Goal: Task Accomplishment & Management: Complete application form

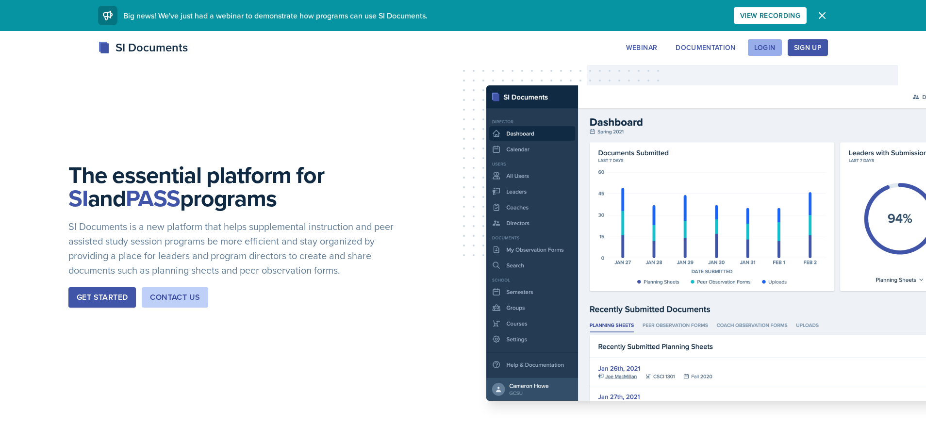
click at [761, 44] on div "Login" at bounding box center [764, 48] width 21 height 8
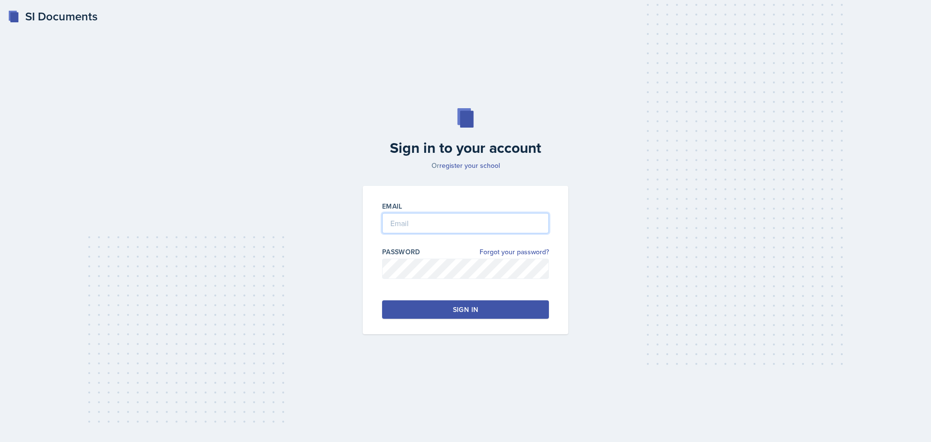
type input "[EMAIL_ADDRESS][DOMAIN_NAME]"
click at [440, 311] on button "Sign in" at bounding box center [465, 309] width 167 height 18
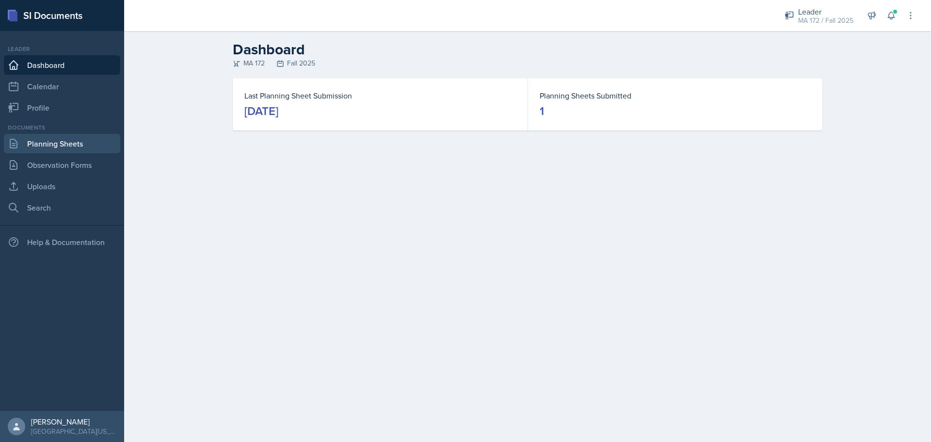
click at [64, 144] on link "Planning Sheets" at bounding box center [62, 143] width 116 height 19
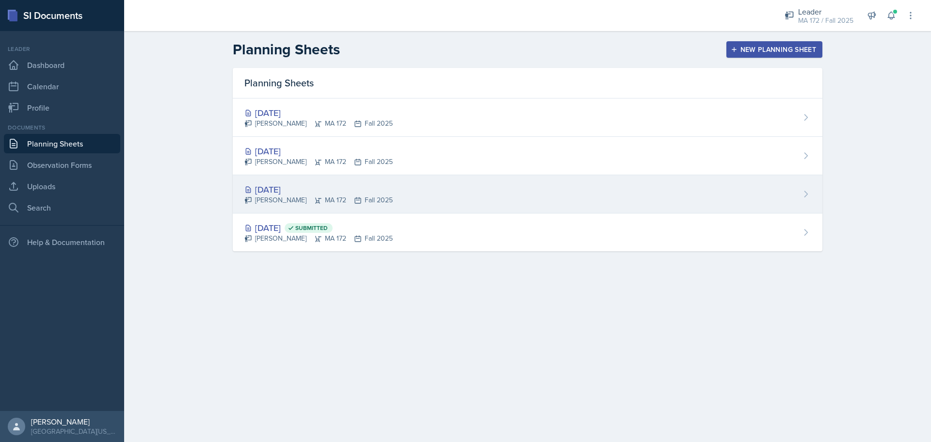
click at [469, 188] on div "[DATE] Sierra Harley MA 172 Fall 2025" at bounding box center [528, 194] width 590 height 38
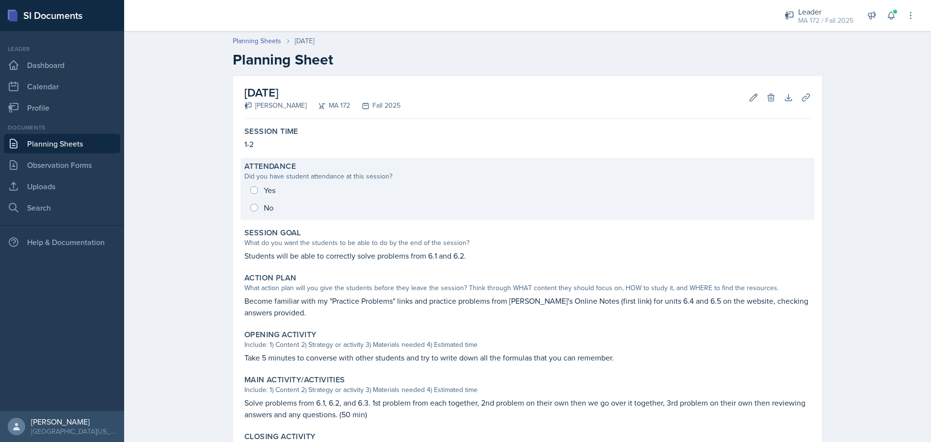
click at [317, 181] on div "Yes No" at bounding box center [528, 198] width 567 height 35
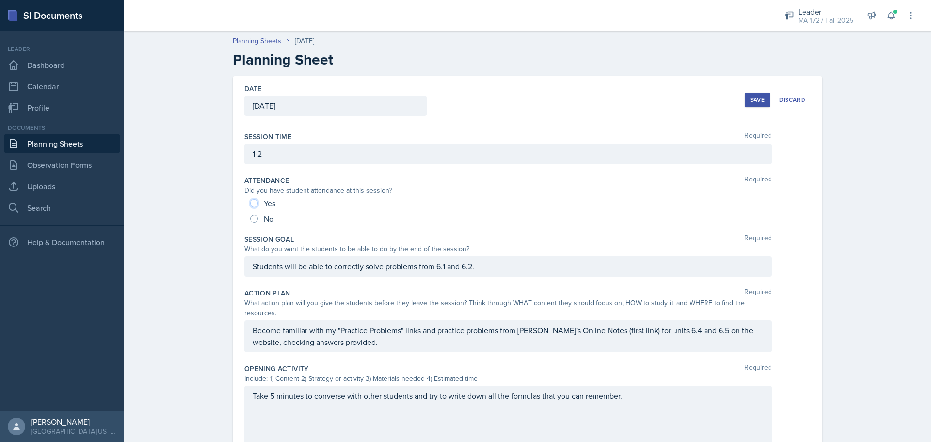
click at [251, 204] on input "Yes" at bounding box center [254, 203] width 8 height 8
radio input "true"
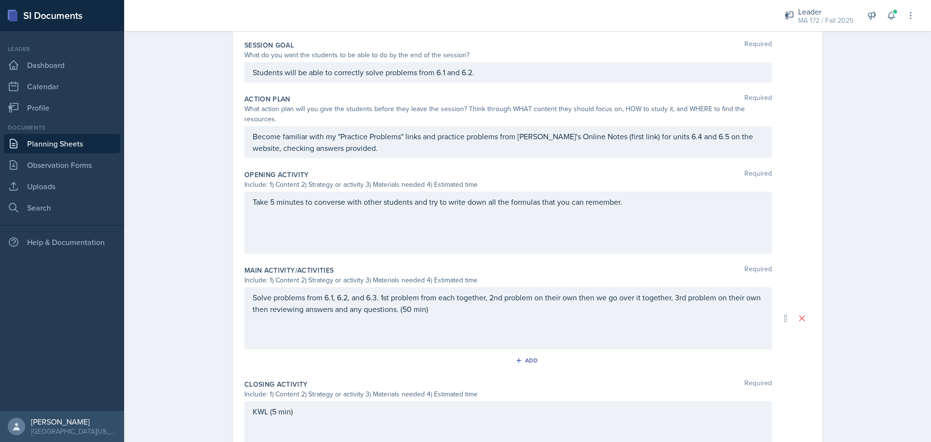
scroll to position [308, 0]
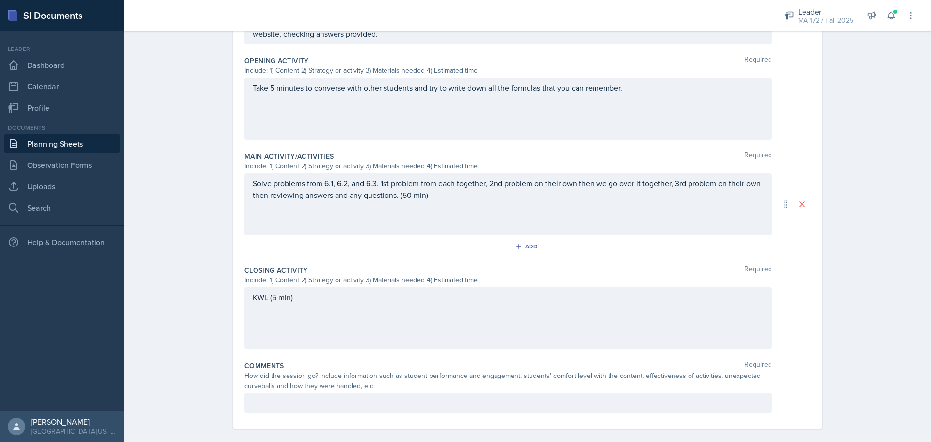
click at [331, 397] on p at bounding box center [508, 403] width 511 height 12
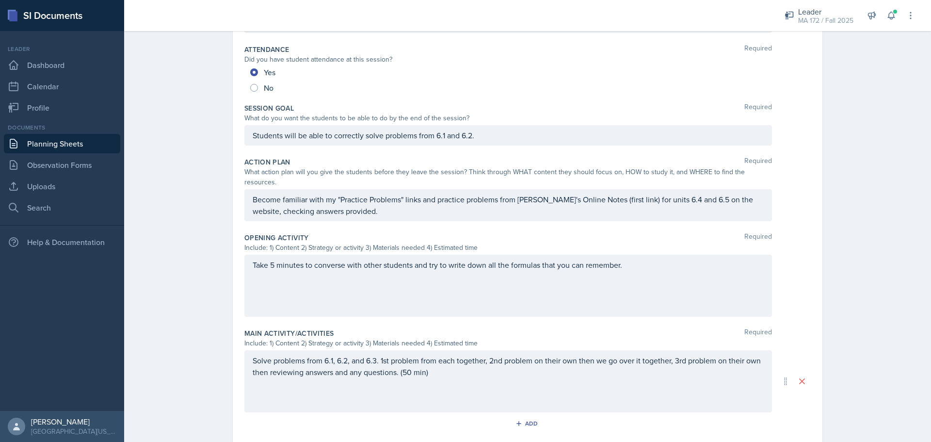
scroll to position [0, 0]
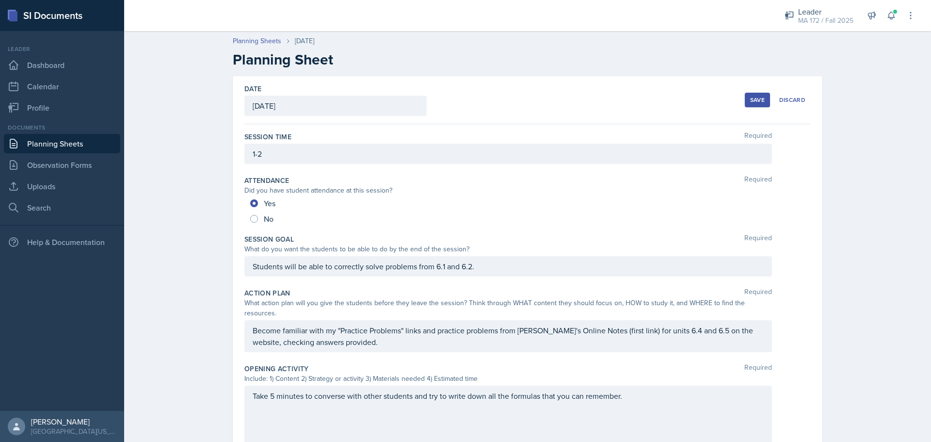
click at [755, 98] on div "Save" at bounding box center [757, 100] width 15 height 8
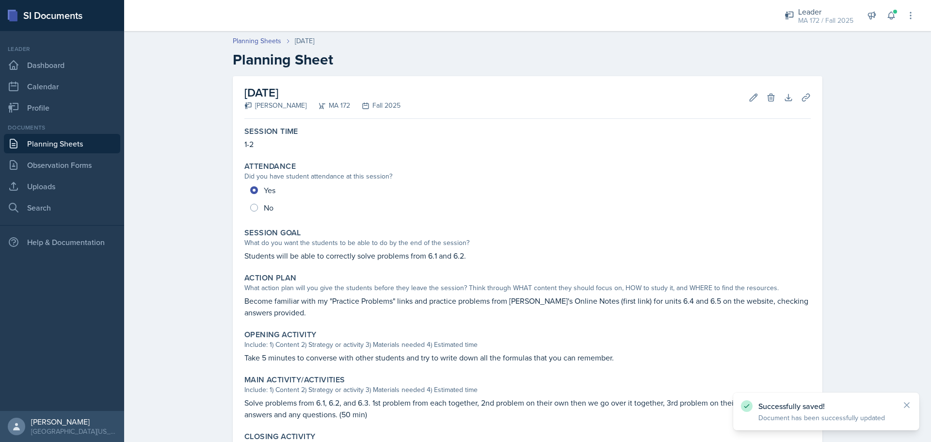
scroll to position [146, 0]
